Goal: Transaction & Acquisition: Purchase product/service

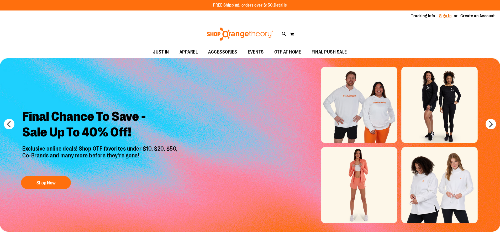
type input "**********"
click at [450, 17] on link "Sign In" at bounding box center [446, 16] width 13 height 6
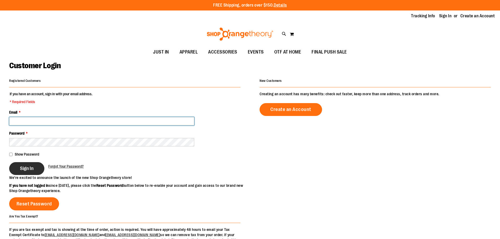
type input "**********"
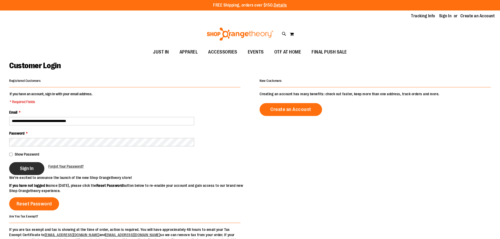
type input "**********"
click at [27, 165] on button "Sign In" at bounding box center [26, 168] width 35 height 13
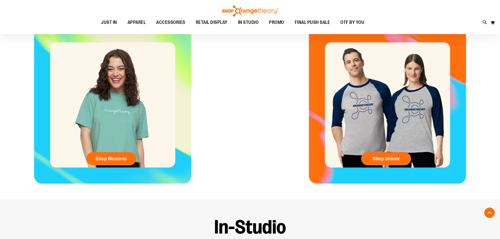
scroll to position [262, 0]
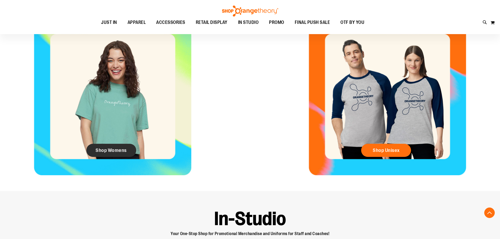
type input "**********"
click at [99, 153] on span "Shop Womens" at bounding box center [111, 151] width 31 height 6
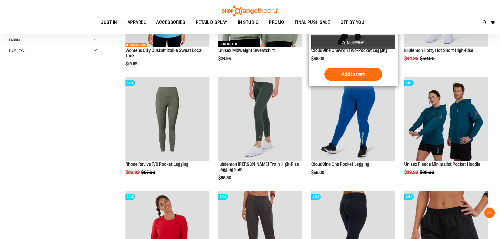
scroll to position [184, 0]
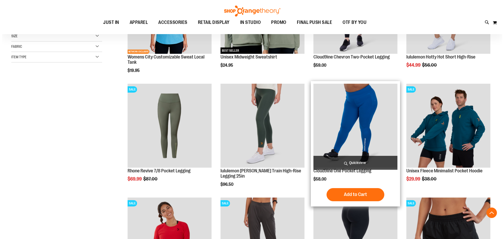
scroll to position [131, 0]
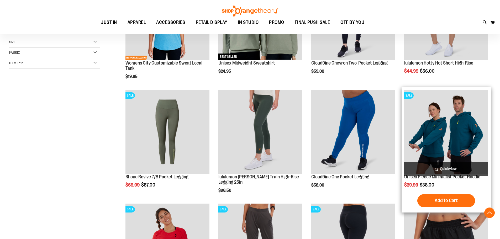
type input "**********"
click at [450, 169] on span "Quickview" at bounding box center [447, 169] width 84 height 14
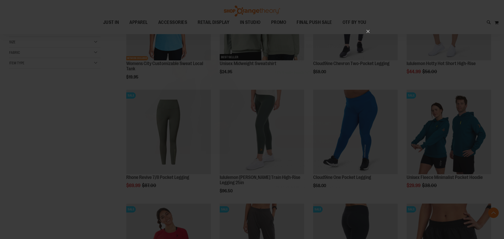
scroll to position [0, 0]
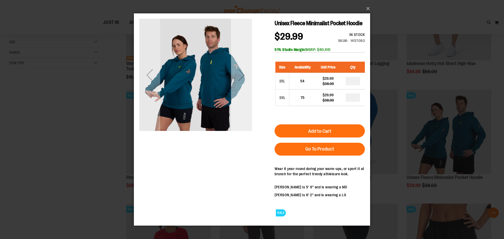
click at [238, 82] on div "Next" at bounding box center [241, 74] width 21 height 21
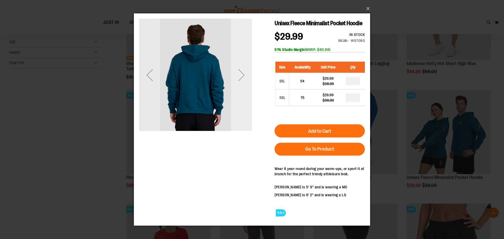
click at [238, 82] on div "Next" at bounding box center [241, 74] width 21 height 21
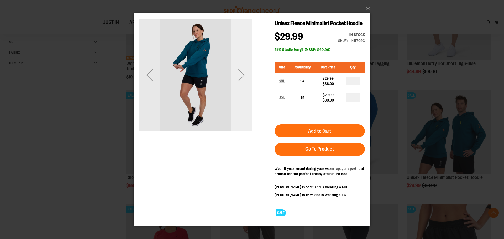
click at [238, 82] on div "Next" at bounding box center [241, 74] width 21 height 21
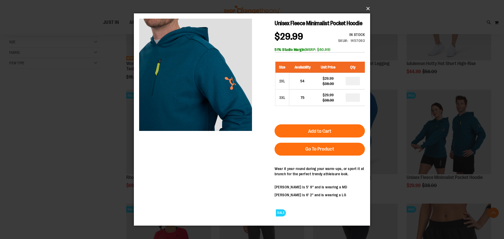
click at [368, 8] on button "×" at bounding box center [254, 9] width 236 height 12
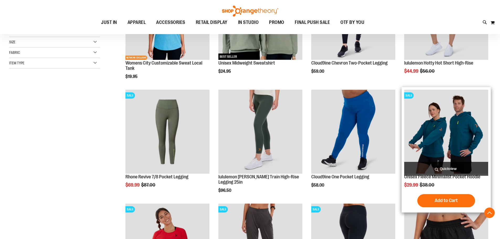
click at [457, 165] on span "Quickview" at bounding box center [447, 169] width 84 height 14
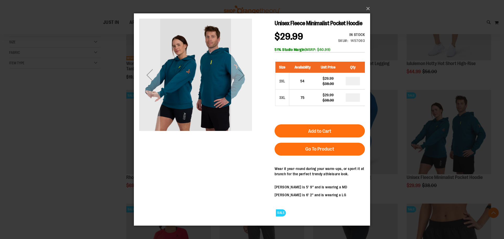
click at [236, 93] on div "Next" at bounding box center [241, 74] width 21 height 113
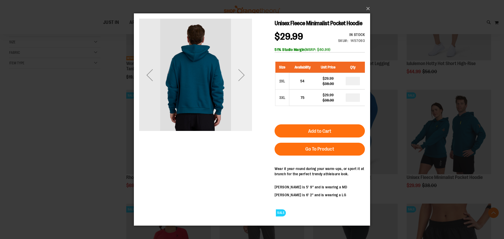
click at [236, 93] on div "Next" at bounding box center [241, 74] width 21 height 113
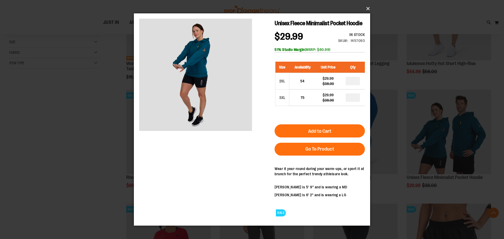
click at [364, 8] on button "×" at bounding box center [254, 9] width 236 height 12
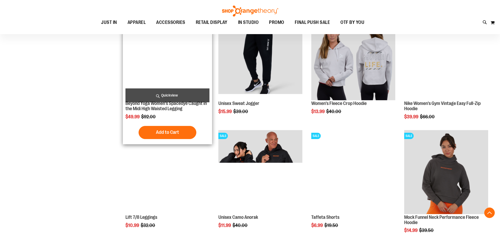
scroll to position [499, 0]
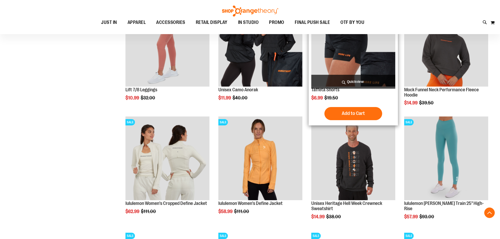
scroll to position [665, 0]
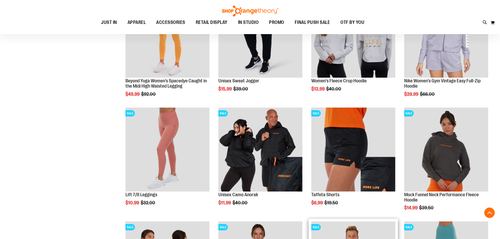
scroll to position [376, 0]
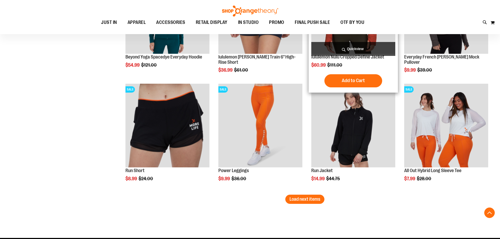
scroll to position [954, 0]
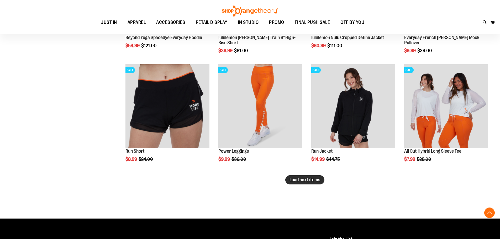
click at [303, 182] on span "Load next items" at bounding box center [305, 179] width 31 height 5
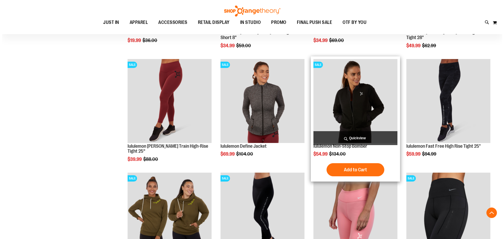
scroll to position [1191, 0]
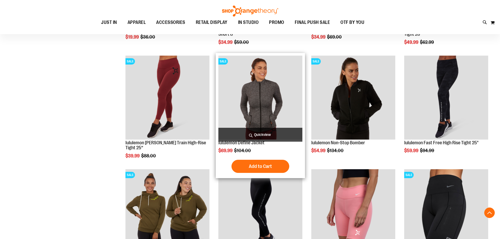
click at [268, 131] on span "Quickview" at bounding box center [261, 135] width 84 height 14
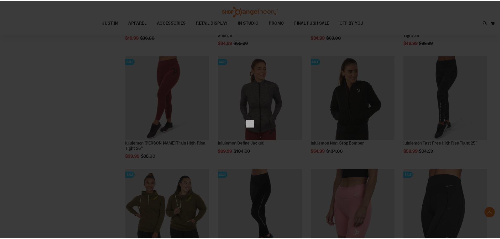
scroll to position [0, 0]
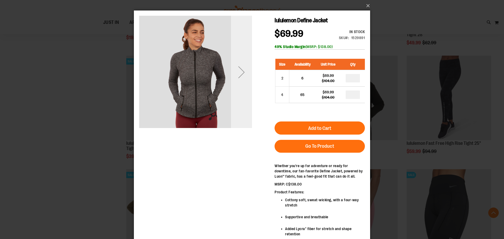
click at [240, 71] on div "Next" at bounding box center [241, 72] width 21 height 21
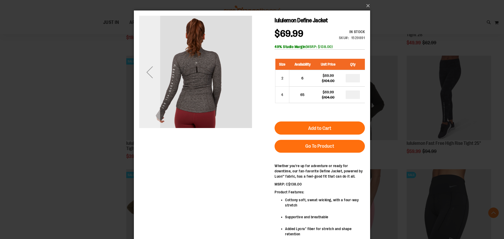
click at [146, 84] on div "Previous" at bounding box center [149, 72] width 21 height 113
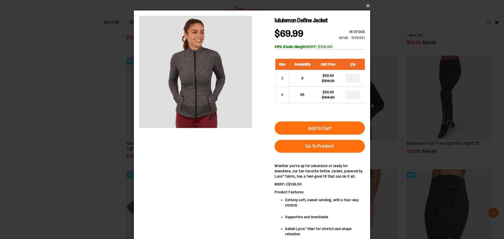
click at [367, 6] on button "×" at bounding box center [254, 6] width 236 height 12
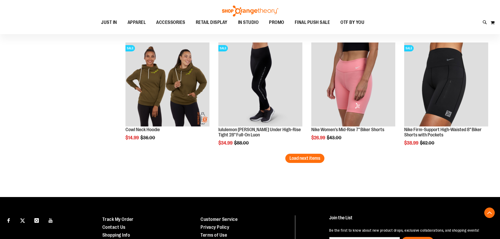
scroll to position [1322, 0]
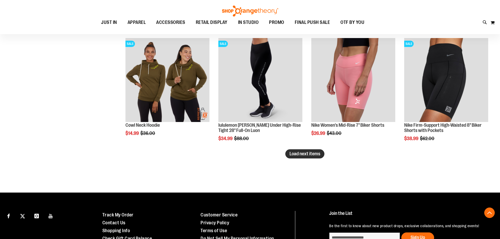
click at [309, 157] on button "Load next items" at bounding box center [305, 153] width 39 height 9
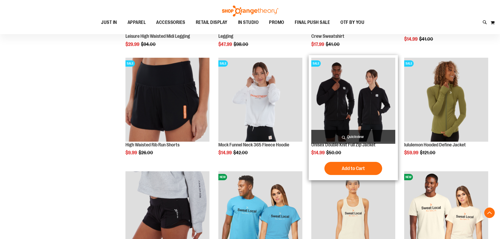
scroll to position [1637, 0]
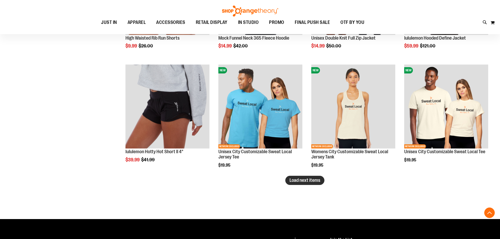
click at [303, 184] on button "Load next items" at bounding box center [305, 180] width 39 height 9
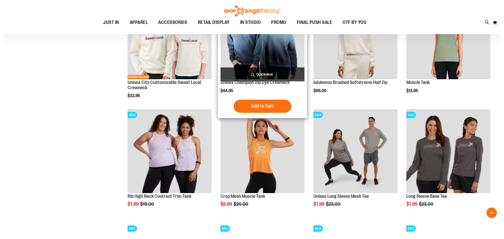
scroll to position [1821, 0]
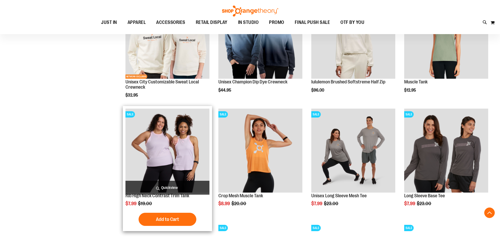
click at [169, 185] on span "Quickview" at bounding box center [168, 188] width 84 height 14
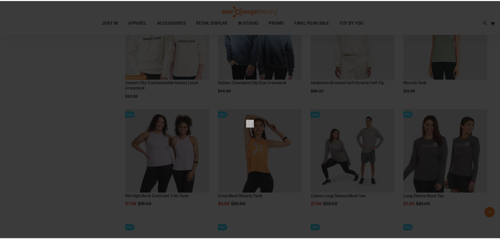
scroll to position [0, 0]
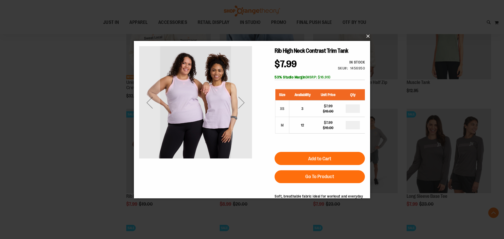
click at [366, 35] on div "×" at bounding box center [252, 119] width 504 height 239
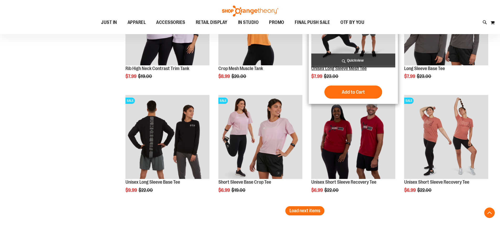
scroll to position [2005, 0]
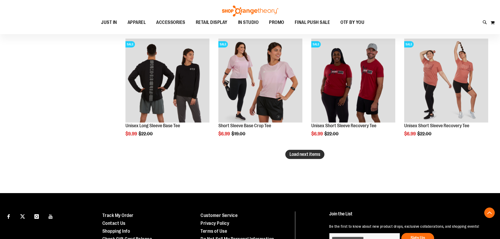
click at [300, 154] on span "Load next items" at bounding box center [305, 154] width 31 height 5
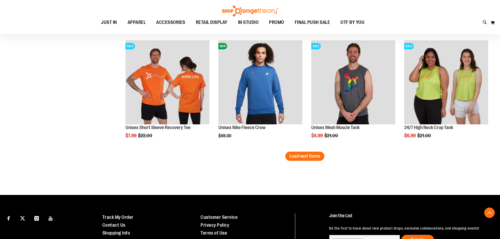
scroll to position [2347, 0]
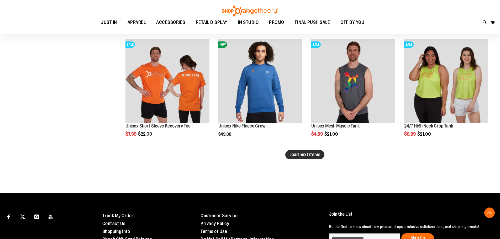
click at [316, 157] on span "Load next items" at bounding box center [305, 154] width 31 height 5
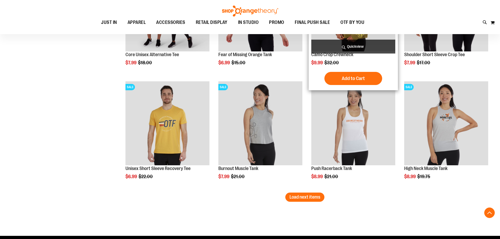
scroll to position [2662, 0]
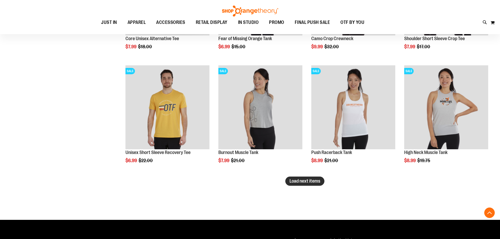
click at [306, 183] on span "Load next items" at bounding box center [305, 181] width 31 height 5
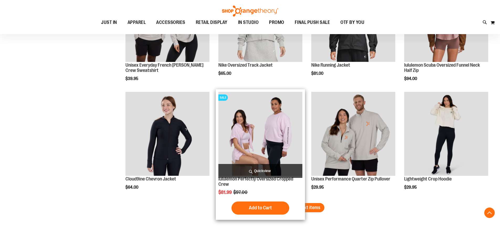
scroll to position [3003, 0]
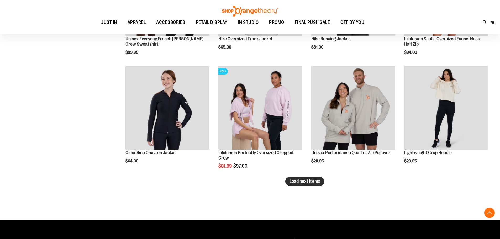
click at [303, 181] on span "Load next items" at bounding box center [305, 181] width 31 height 5
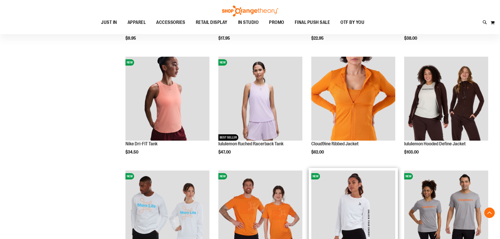
scroll to position [3240, 0]
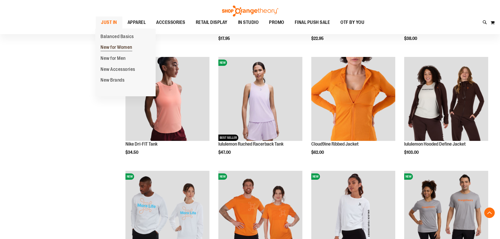
click at [113, 45] on span "New for Women" at bounding box center [117, 48] width 32 height 7
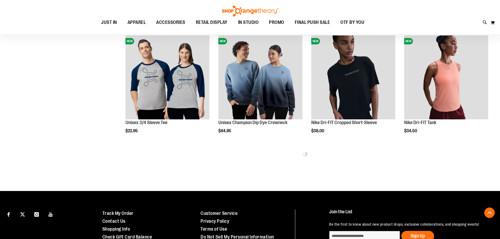
scroll to position [283, 0]
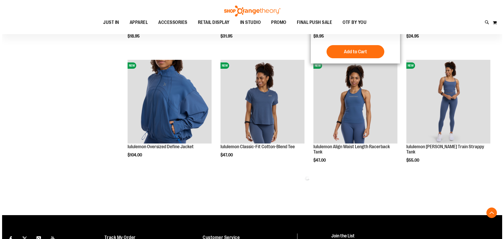
scroll to position [599, 0]
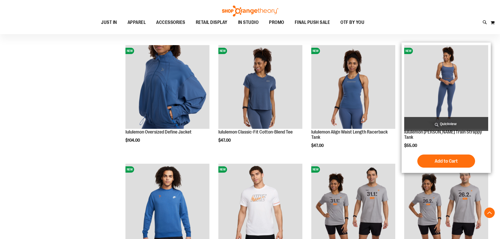
type input "**********"
click at [459, 117] on span "Quickview" at bounding box center [447, 124] width 84 height 14
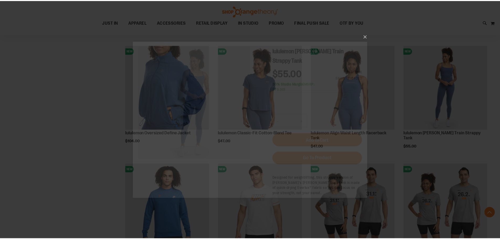
scroll to position [0, 0]
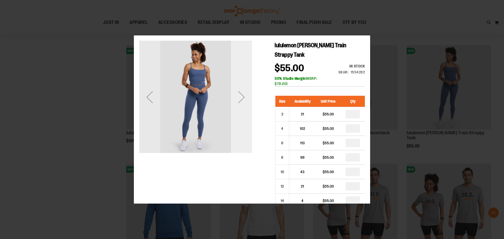
click at [241, 133] on div "Next" at bounding box center [241, 96] width 21 height 113
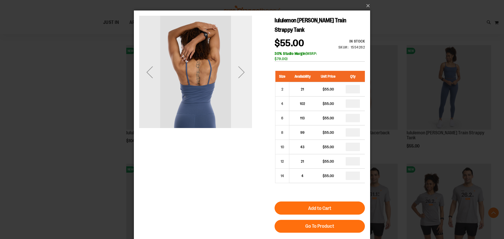
click at [243, 75] on div "Next" at bounding box center [241, 72] width 21 height 21
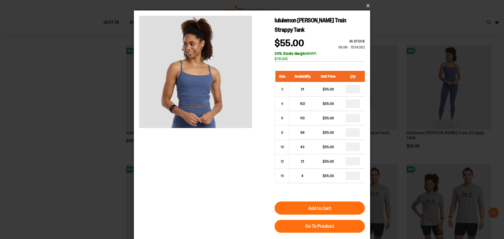
click at [369, 5] on button "×" at bounding box center [254, 6] width 236 height 12
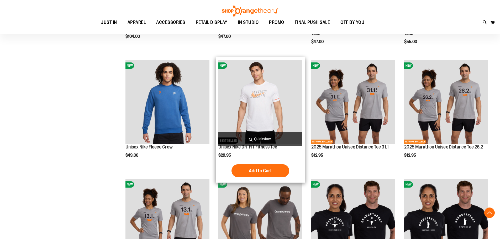
scroll to position [809, 0]
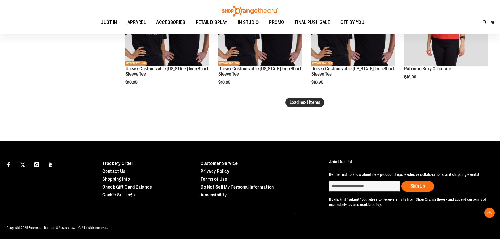
click at [318, 101] on span "Load next items" at bounding box center [305, 102] width 31 height 5
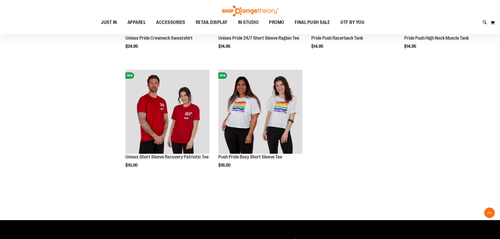
scroll to position [1177, 0]
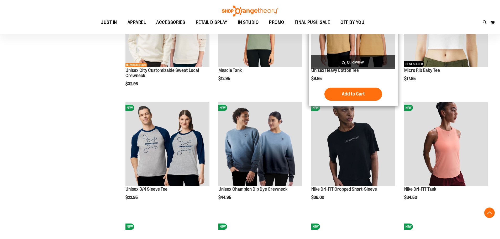
scroll to position [41, 0]
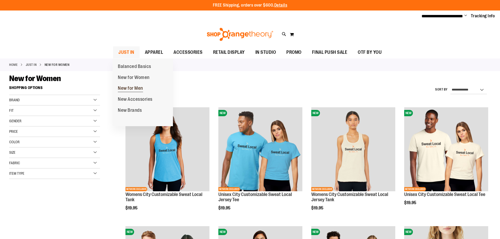
click at [136, 91] on span "New for Men" at bounding box center [130, 89] width 25 height 7
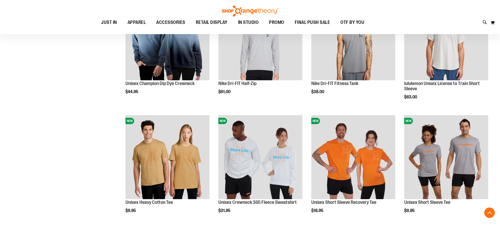
scroll to position [360, 0]
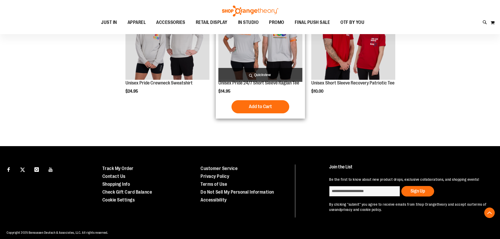
scroll to position [949, 0]
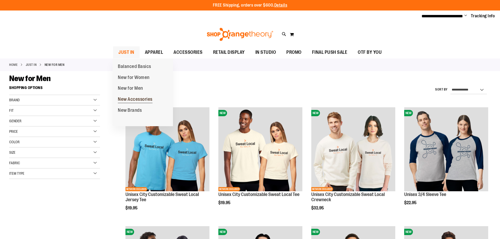
type input "**********"
click at [125, 97] on span "New Accessories" at bounding box center [135, 100] width 35 height 7
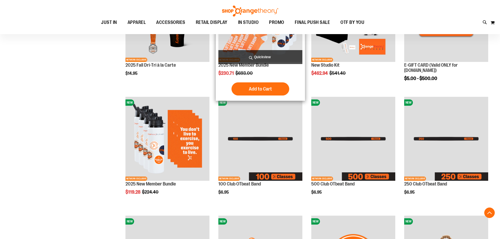
scroll to position [131, 0]
